Goal: Find specific page/section: Find specific page/section

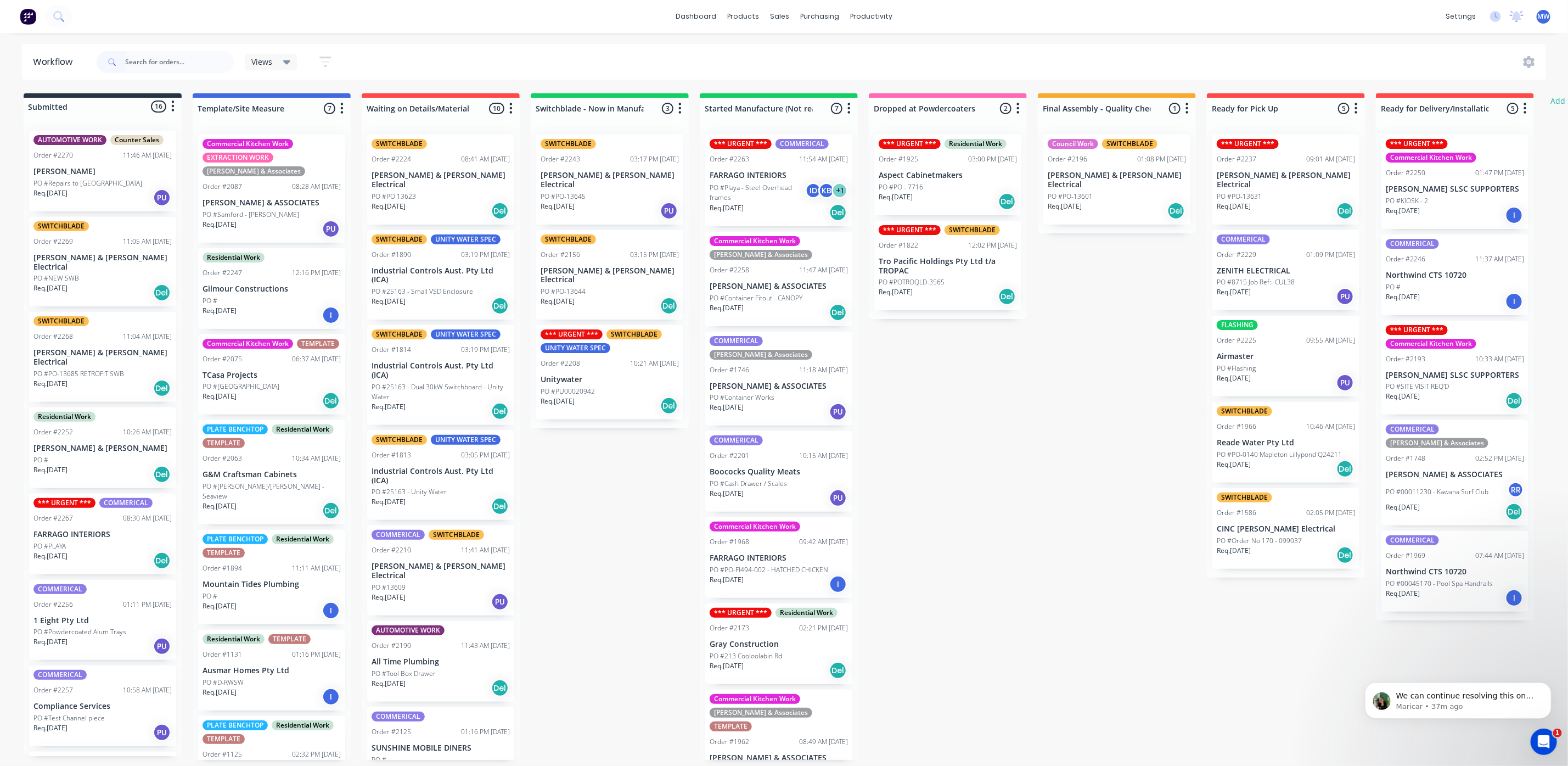
drag, startPoint x: 1026, startPoint y: 532, endPoint x: 1016, endPoint y: 544, distance: 15.6
click at [1026, 533] on div "Submitted 16 Status colour #273444 hex #273444 Save Cancel Summaries Total orde…" at bounding box center [906, 426] width 1830 height 667
click at [1478, 701] on p "Maricar • 53m ago" at bounding box center [1466, 706] width 142 height 10
